Goal: Check status

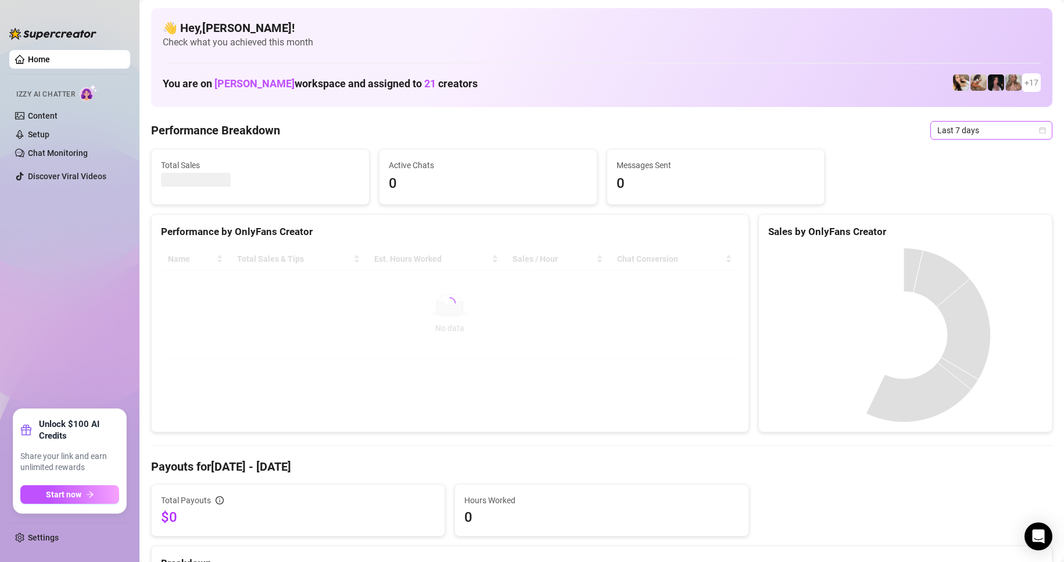
click at [938, 131] on span "Last 7 days" at bounding box center [992, 129] width 108 height 17
click at [974, 231] on div "Custom date" at bounding box center [981, 227] width 103 height 13
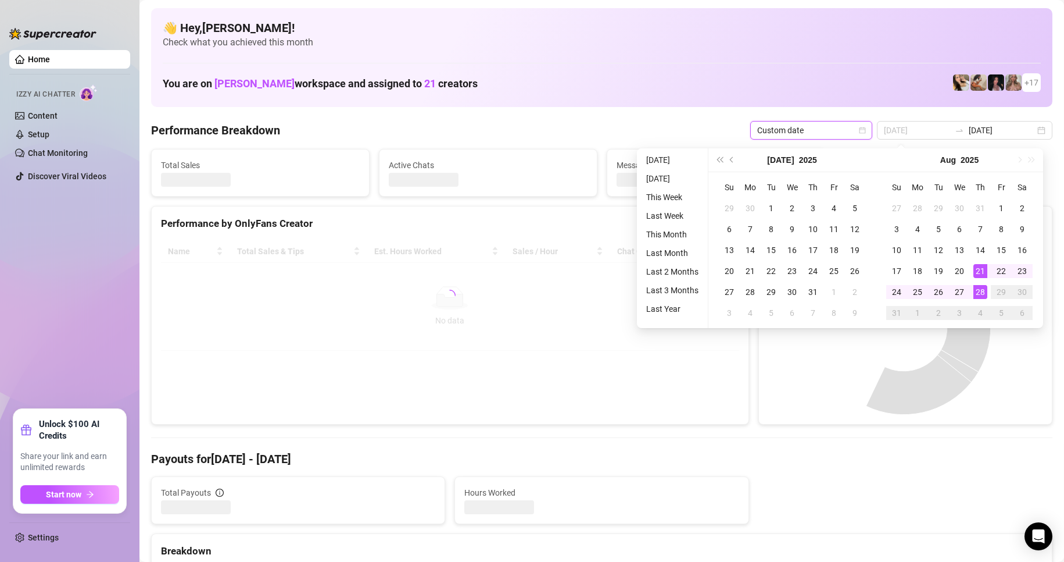
type input "[DATE]"
click at [978, 289] on div "28" at bounding box center [981, 292] width 14 height 14
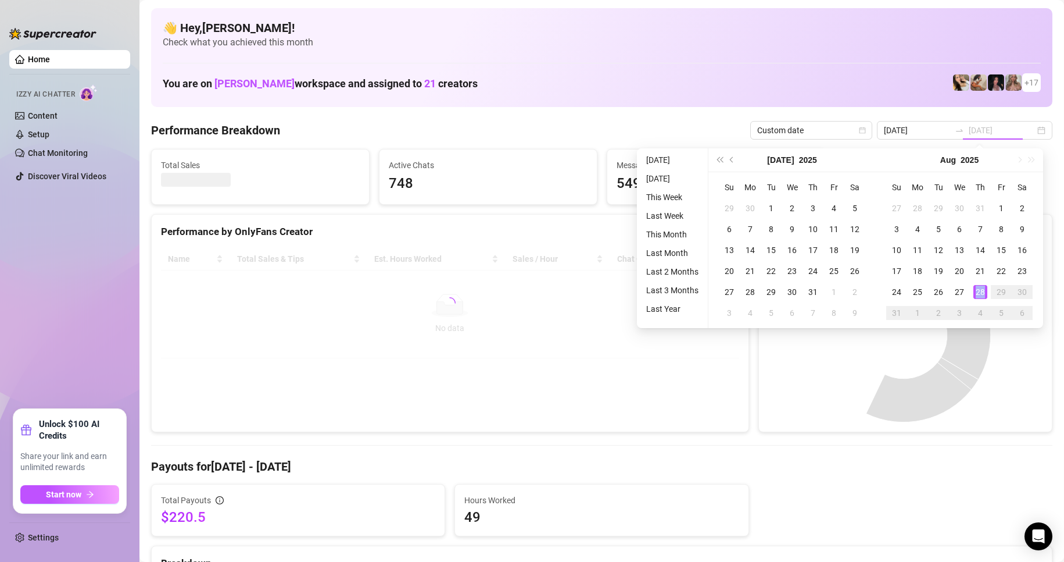
click at [978, 289] on div "28" at bounding box center [981, 292] width 14 height 14
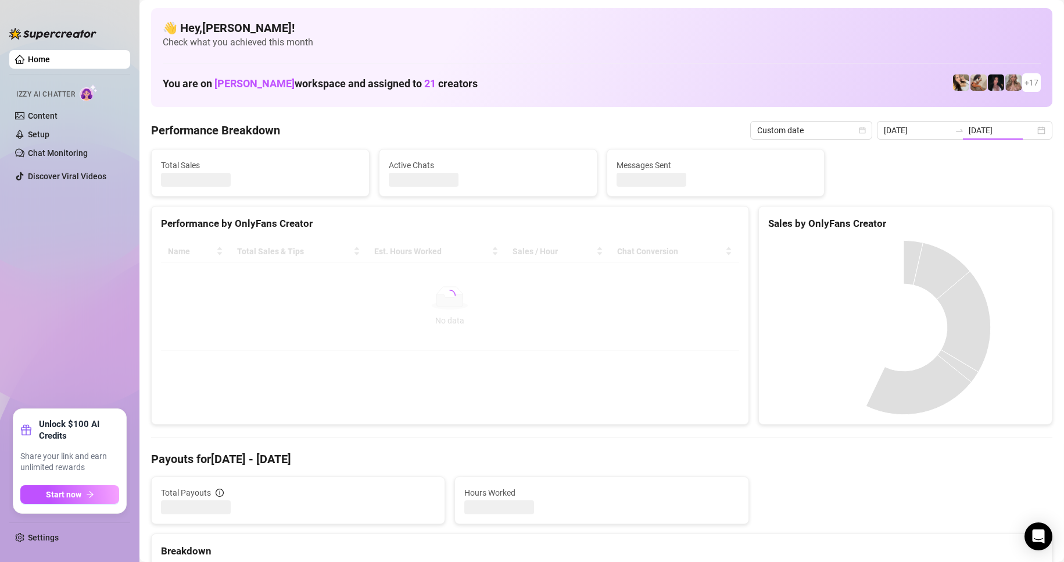
type input "[DATE]"
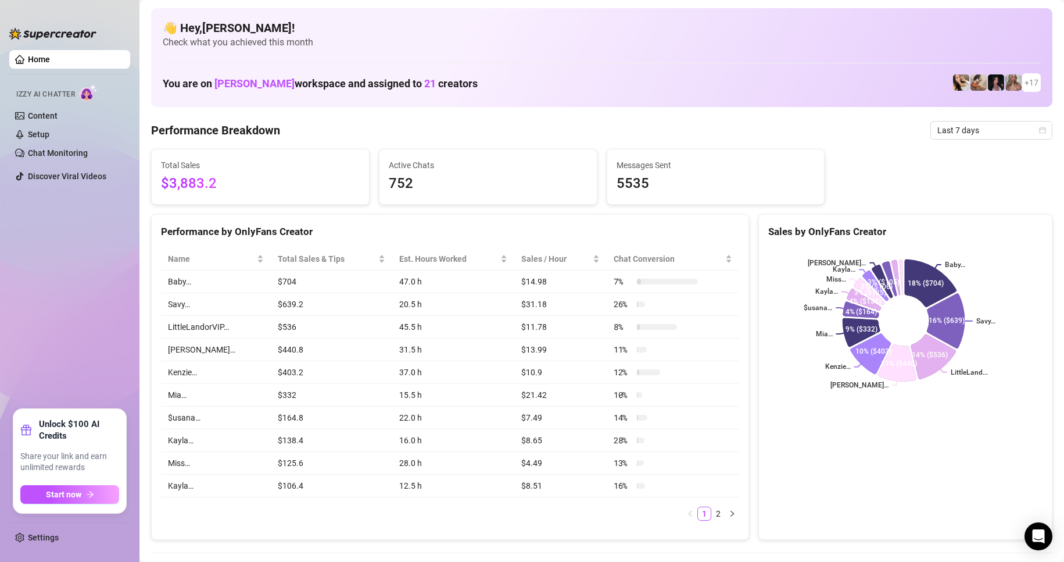
click at [943, 128] on span "Last 7 days" at bounding box center [992, 129] width 108 height 17
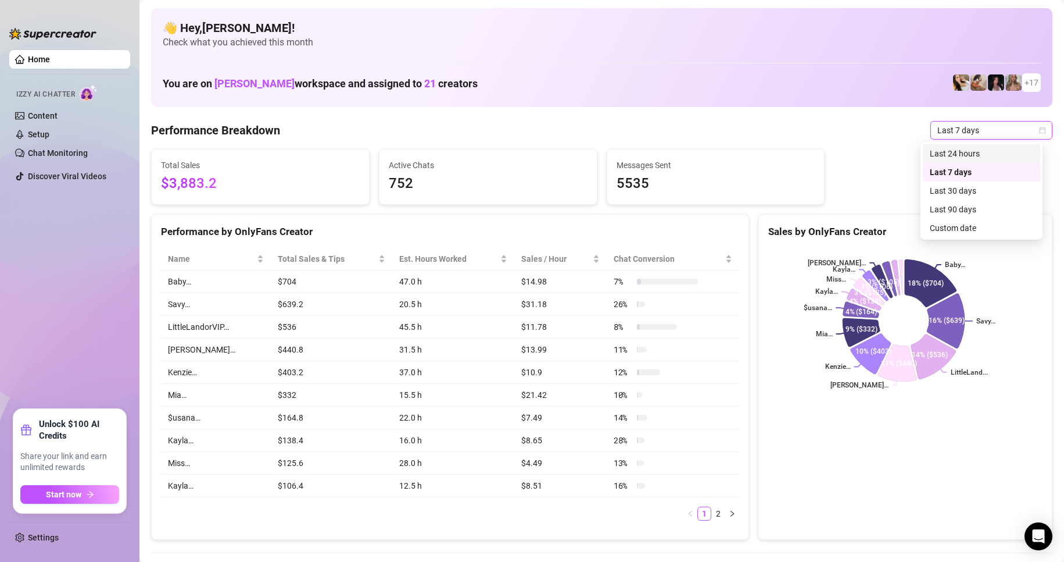
click at [967, 226] on div "Sales by OnlyFans Creator" at bounding box center [905, 232] width 274 height 16
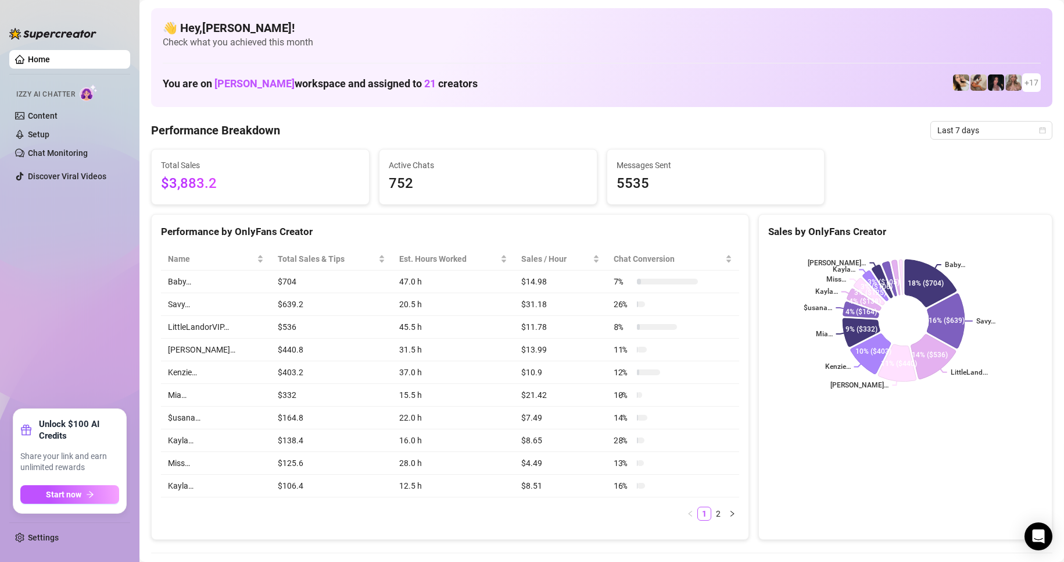
click at [956, 134] on span "Last 7 days" at bounding box center [992, 129] width 108 height 17
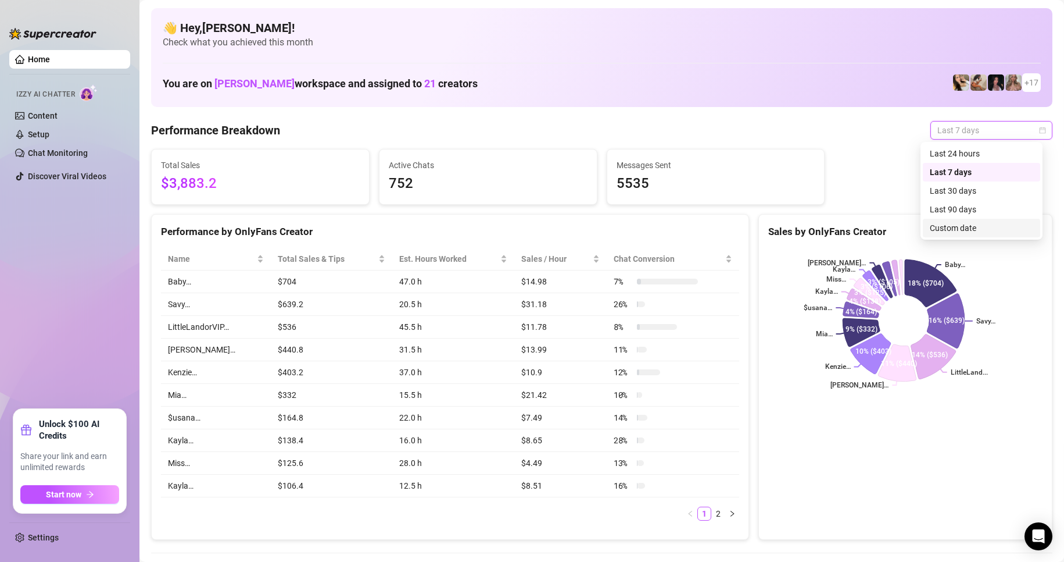
click at [957, 228] on div "Custom date" at bounding box center [981, 227] width 103 height 13
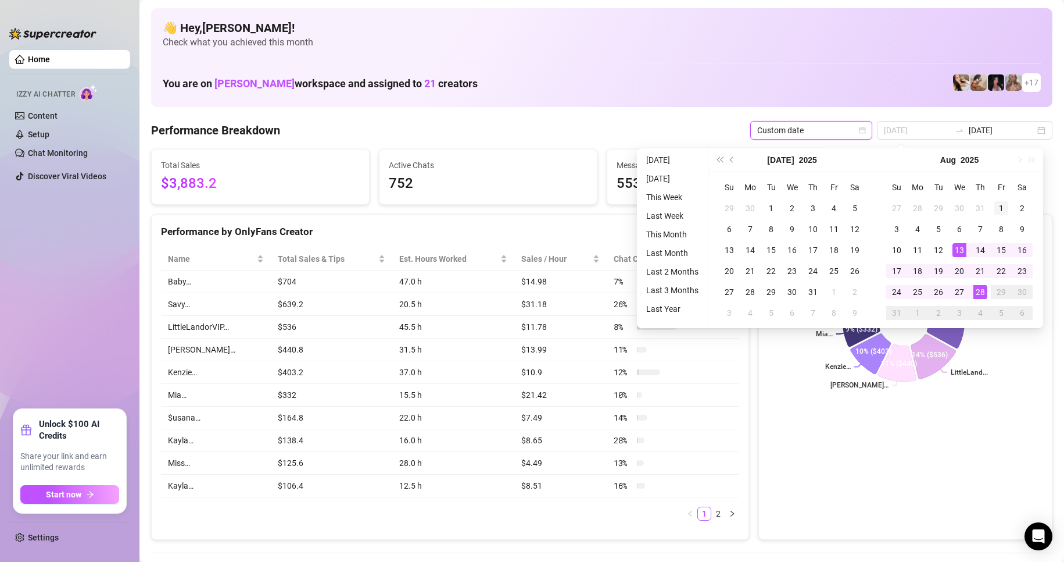
click at [1003, 206] on div "1" at bounding box center [1002, 208] width 14 height 14
click at [978, 291] on div "28" at bounding box center [981, 292] width 14 height 14
type input "2025-08-21"
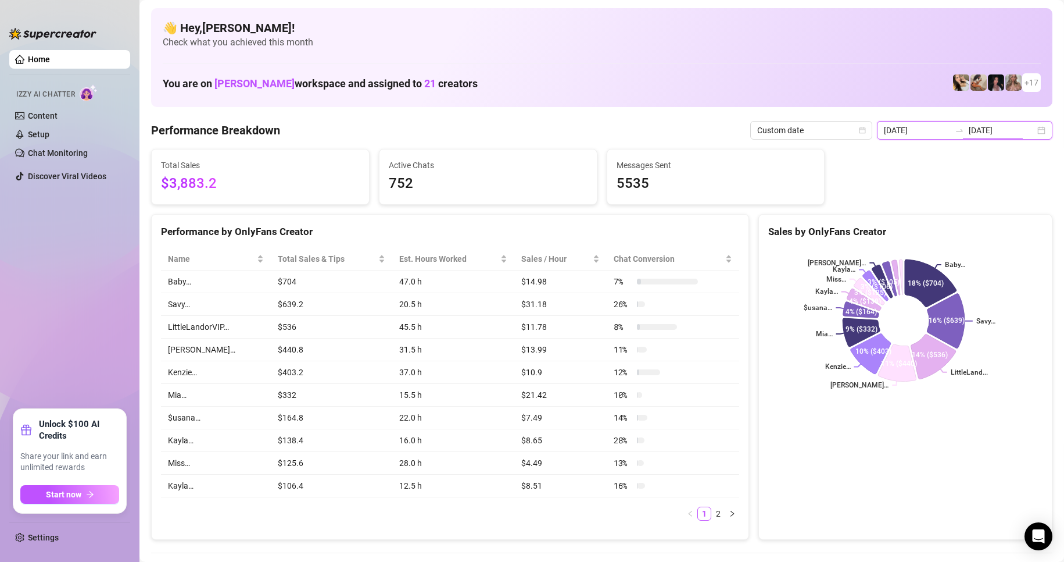
click at [988, 133] on input "[DATE]" at bounding box center [1002, 130] width 66 height 13
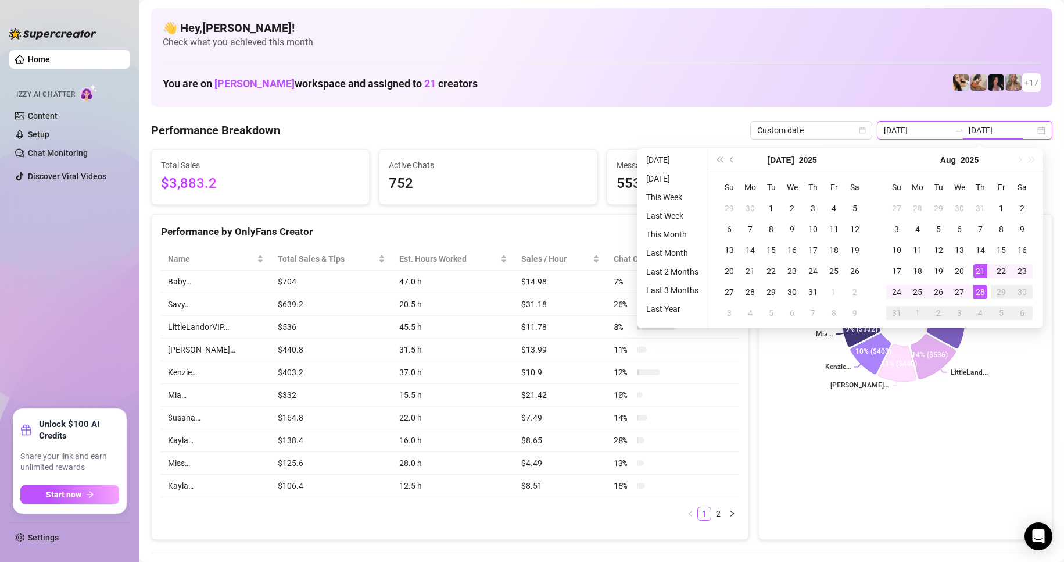
click at [990, 131] on input "[DATE]" at bounding box center [1002, 130] width 66 height 13
type input "[DATE]"
type input "2025-08-21"
type input "2025-08-01"
click at [999, 205] on div "1" at bounding box center [1002, 208] width 14 height 14
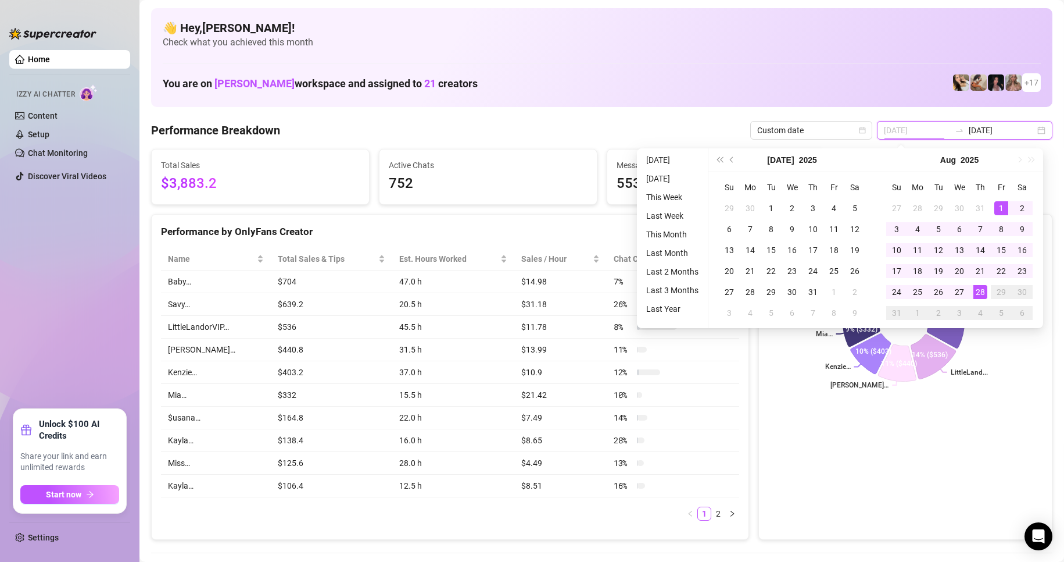
type input "[DATE]"
click at [1003, 206] on div "1" at bounding box center [1002, 208] width 14 height 14
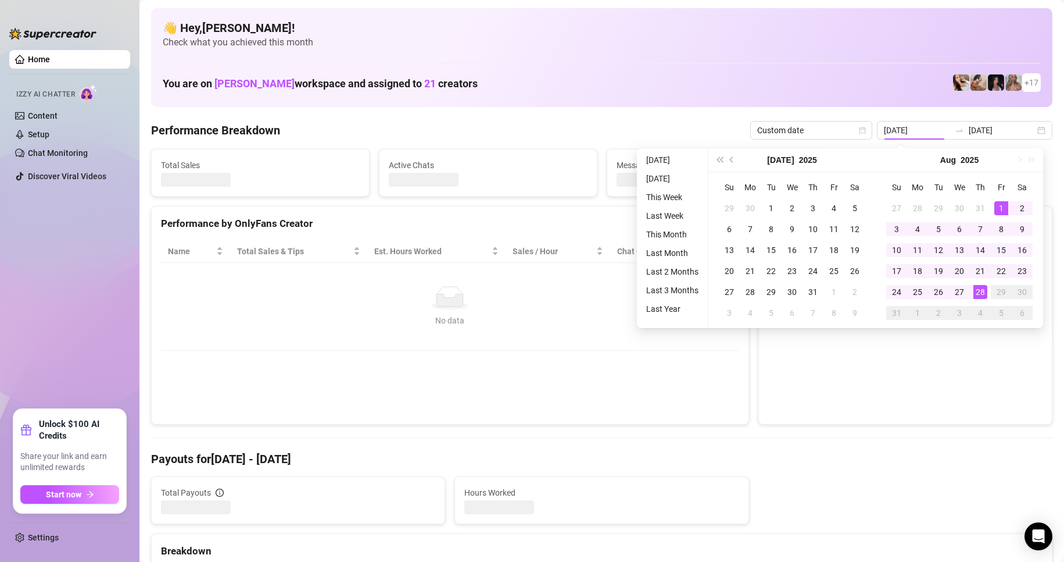
type input "2025-08-01"
type input "[DATE]"
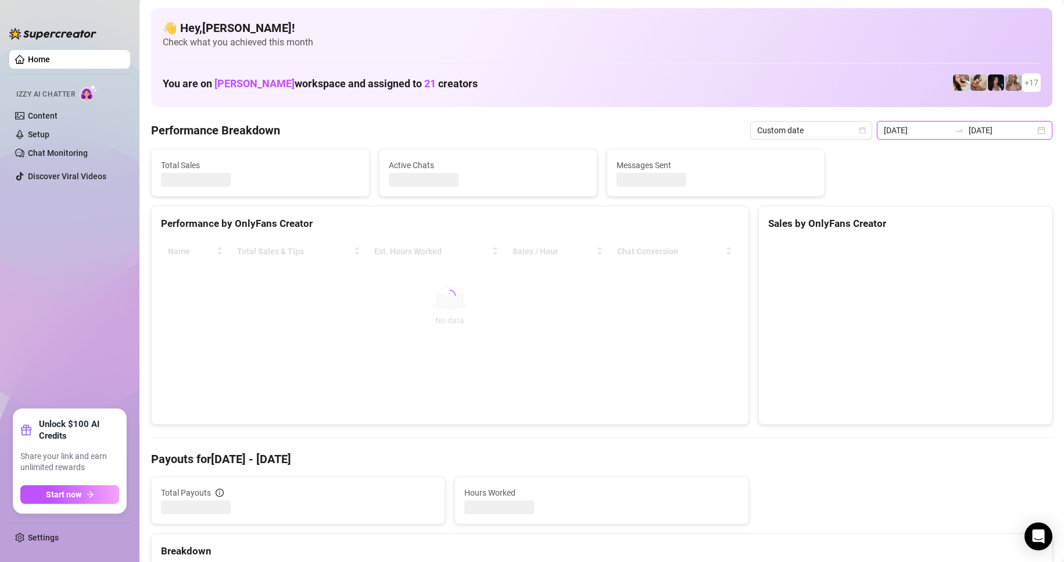
click at [935, 136] on input "2025-08-01" at bounding box center [917, 130] width 66 height 13
